Goal: Task Accomplishment & Management: Use online tool/utility

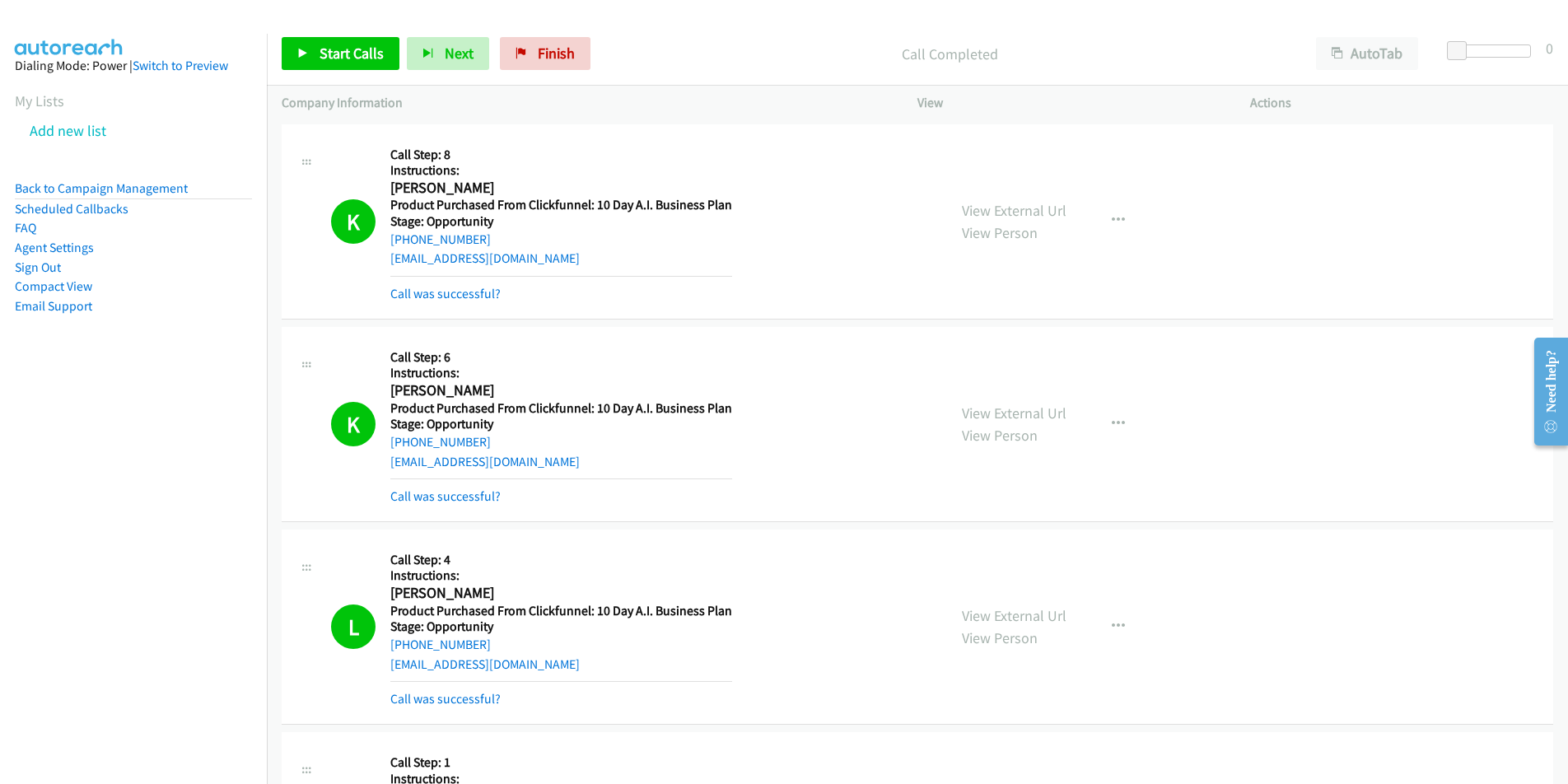
scroll to position [188, 0]
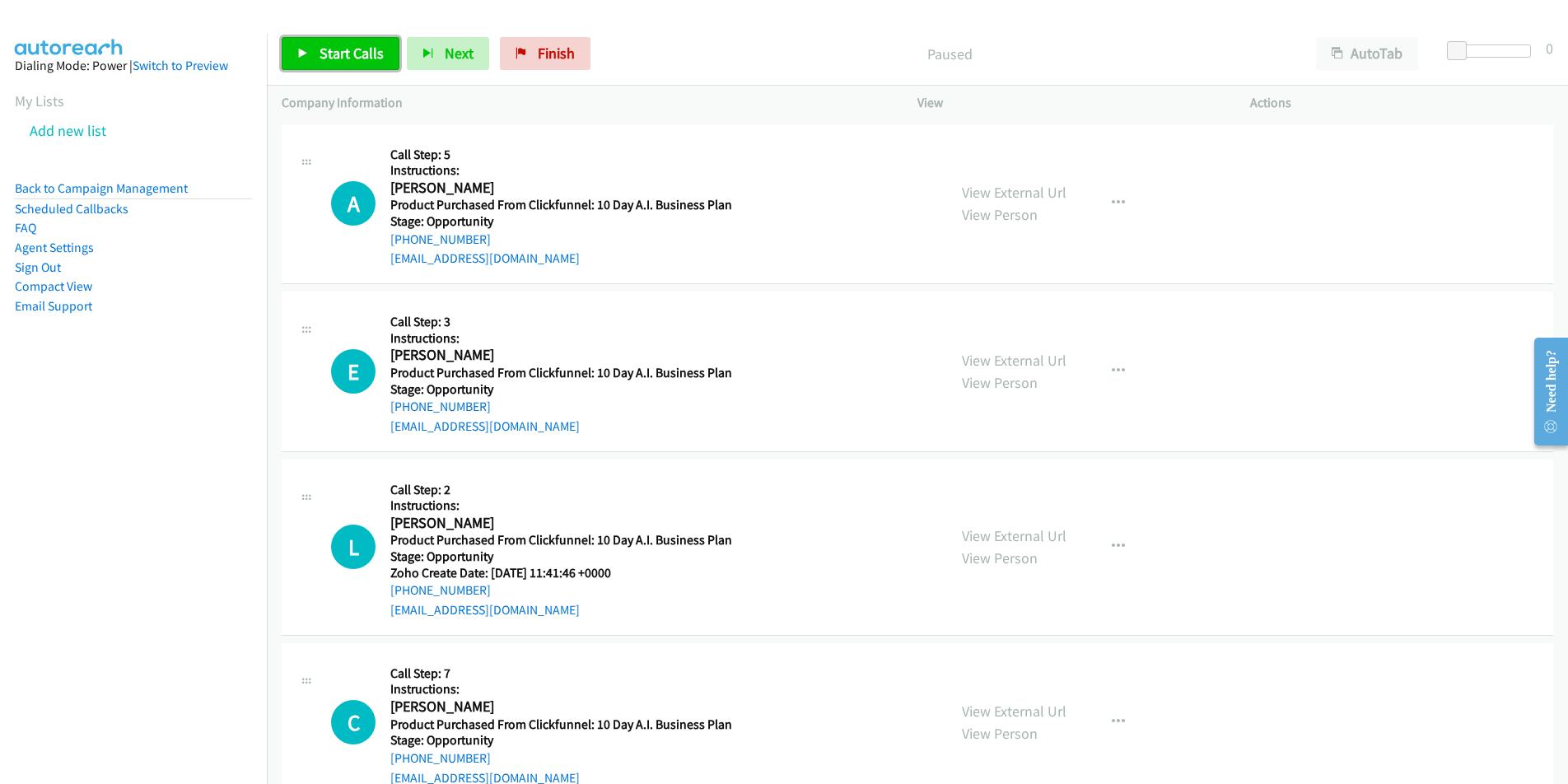
click at [350, 51] on span "Start Calls" at bounding box center [351, 53] width 64 height 19
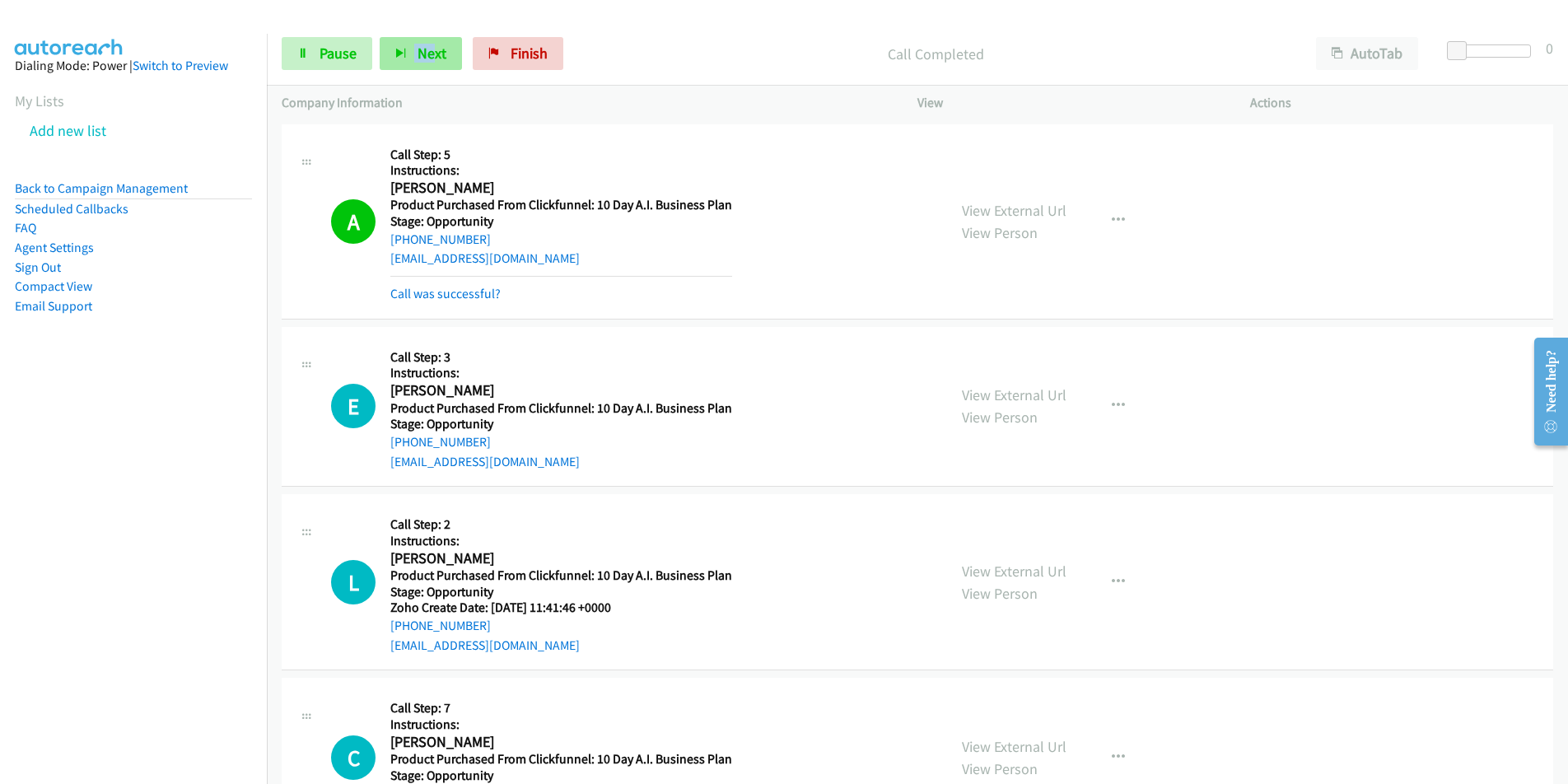
drag, startPoint x: 433, startPoint y: 33, endPoint x: 428, endPoint y: 45, distance: 13.0
click at [428, 45] on div "Start Calls Pause Next Finish Call Completed AutoTab AutoTab 0" at bounding box center [917, 54] width 1301 height 63
click at [428, 45] on span "Next" at bounding box center [431, 53] width 29 height 19
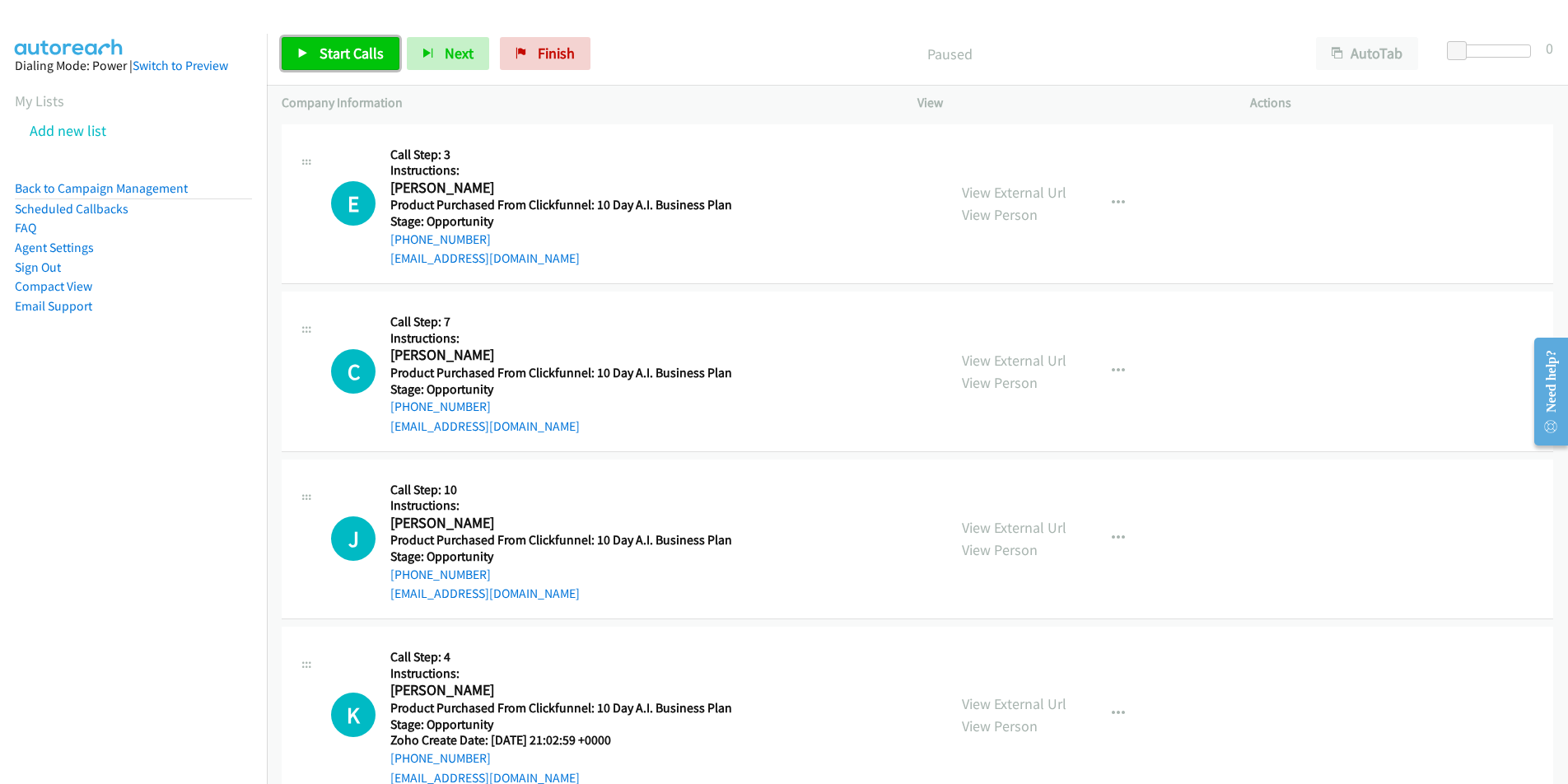
click at [348, 60] on span "Start Calls" at bounding box center [351, 53] width 64 height 19
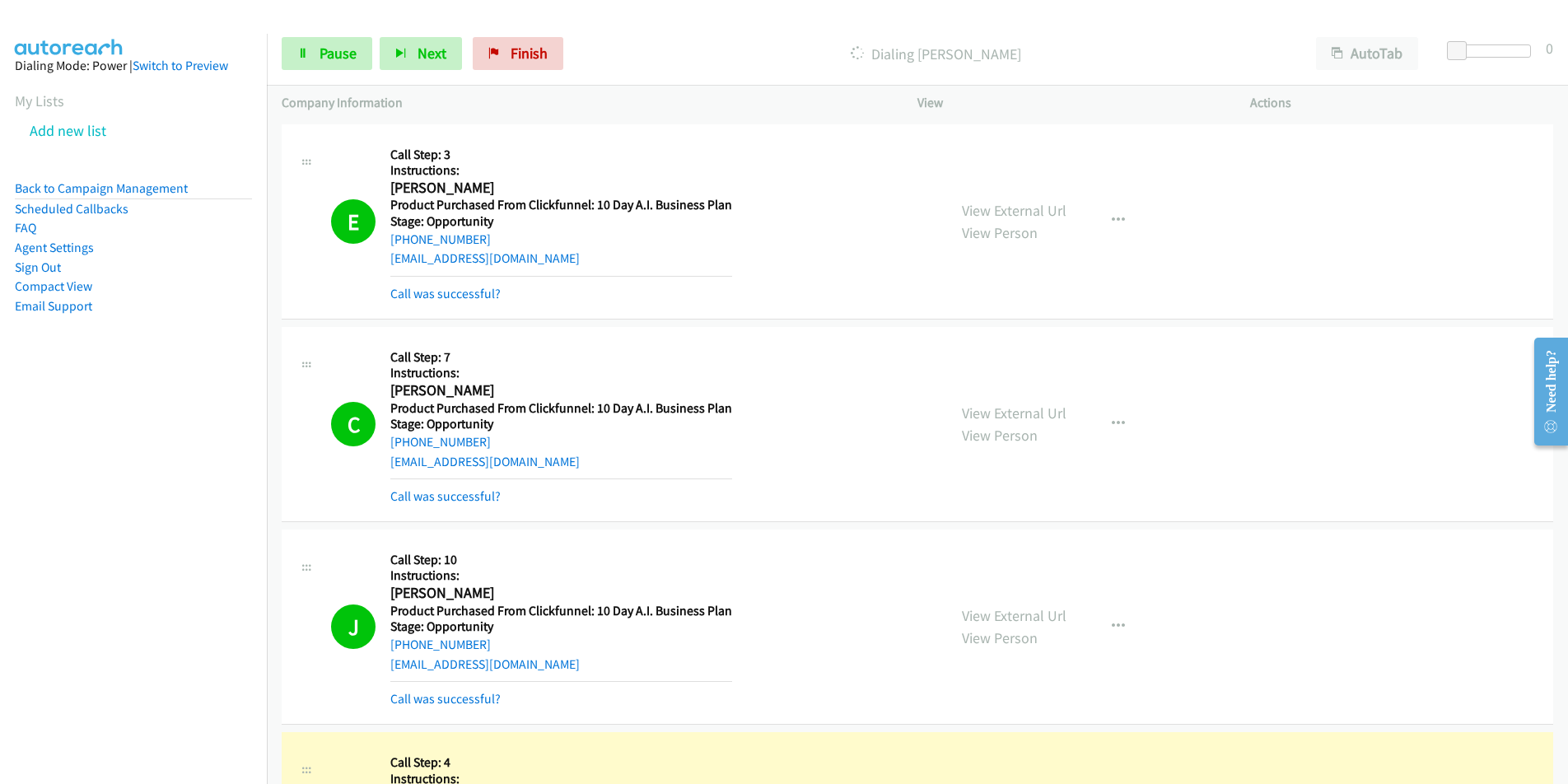
scroll to position [570, 0]
